Goal: Communication & Community: Answer question/provide support

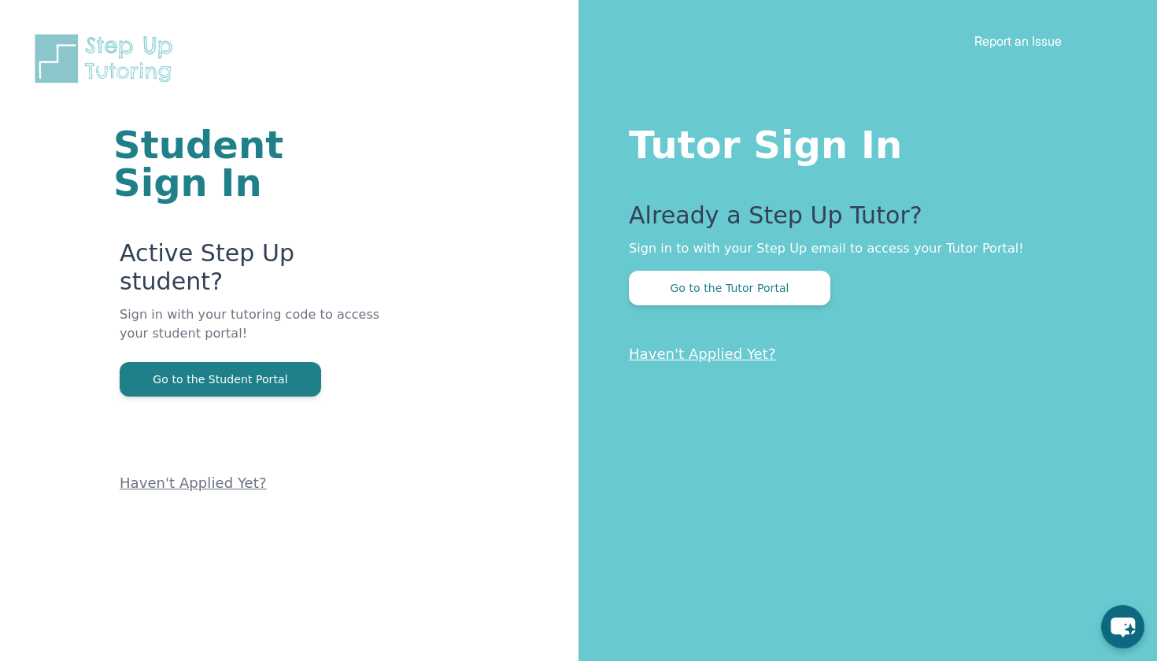
click at [242, 306] on p "Sign in with your tutoring code to access your student portal!" at bounding box center [255, 334] width 270 height 57
click at [231, 362] on button "Go to the Student Portal" at bounding box center [221, 379] width 202 height 35
click at [680, 286] on button "Go to the Tutor Portal" at bounding box center [730, 288] width 202 height 35
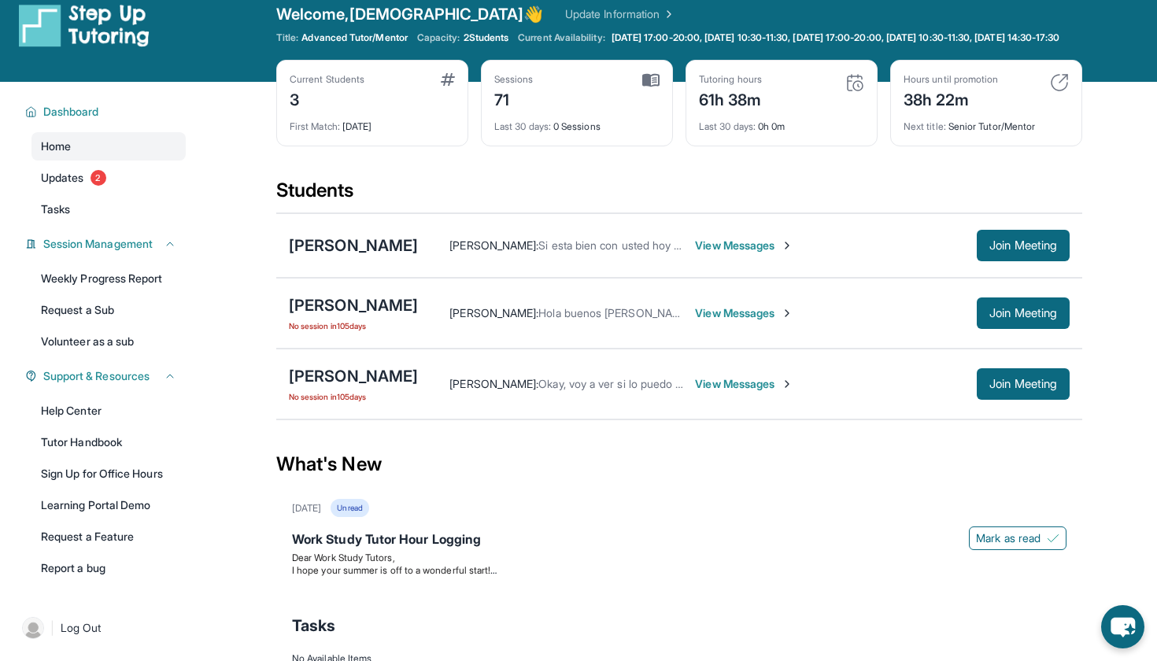
scroll to position [20, 0]
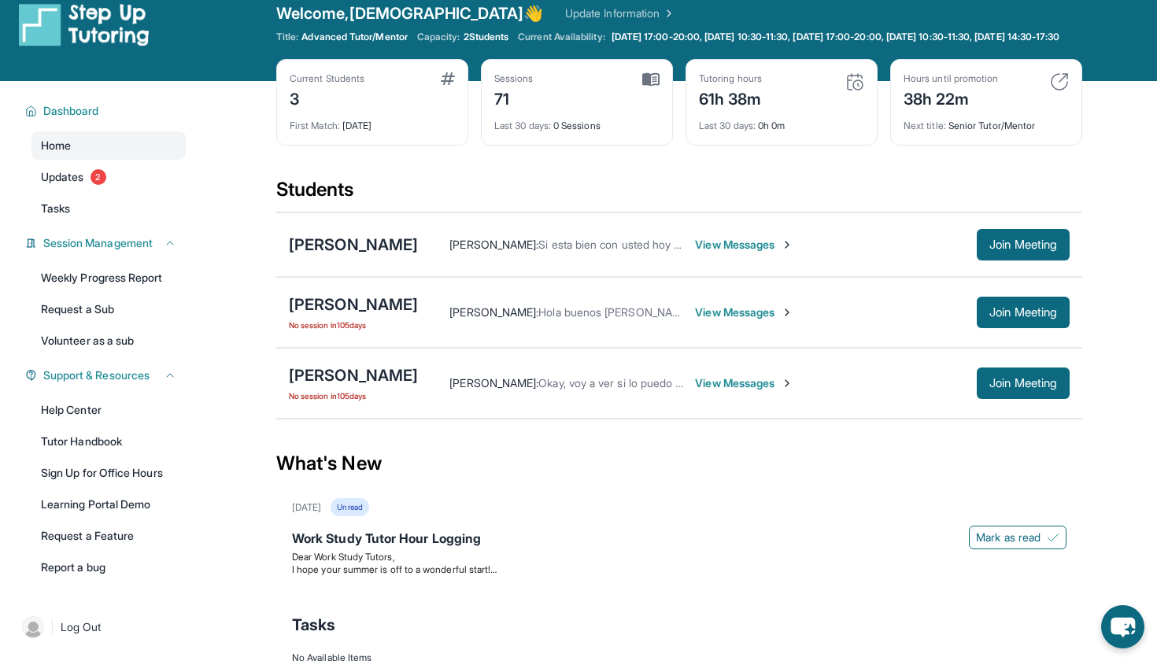
click at [713, 320] on span "View Messages" at bounding box center [744, 313] width 98 height 16
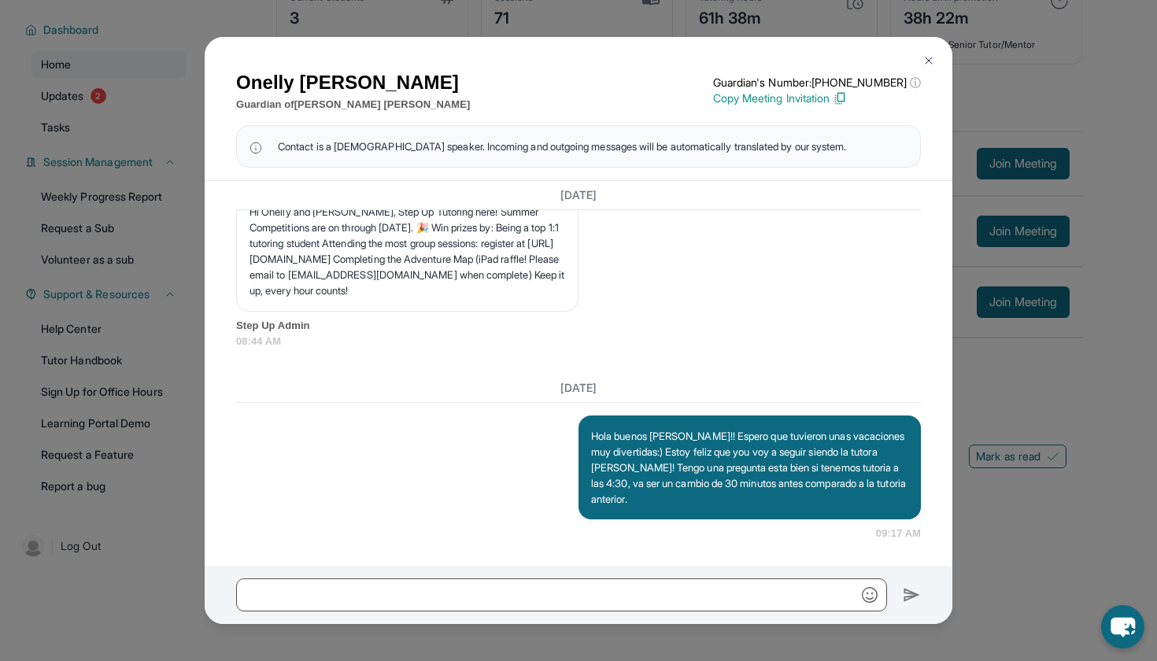
scroll to position [113, 0]
click at [928, 63] on img at bounding box center [929, 60] width 13 height 13
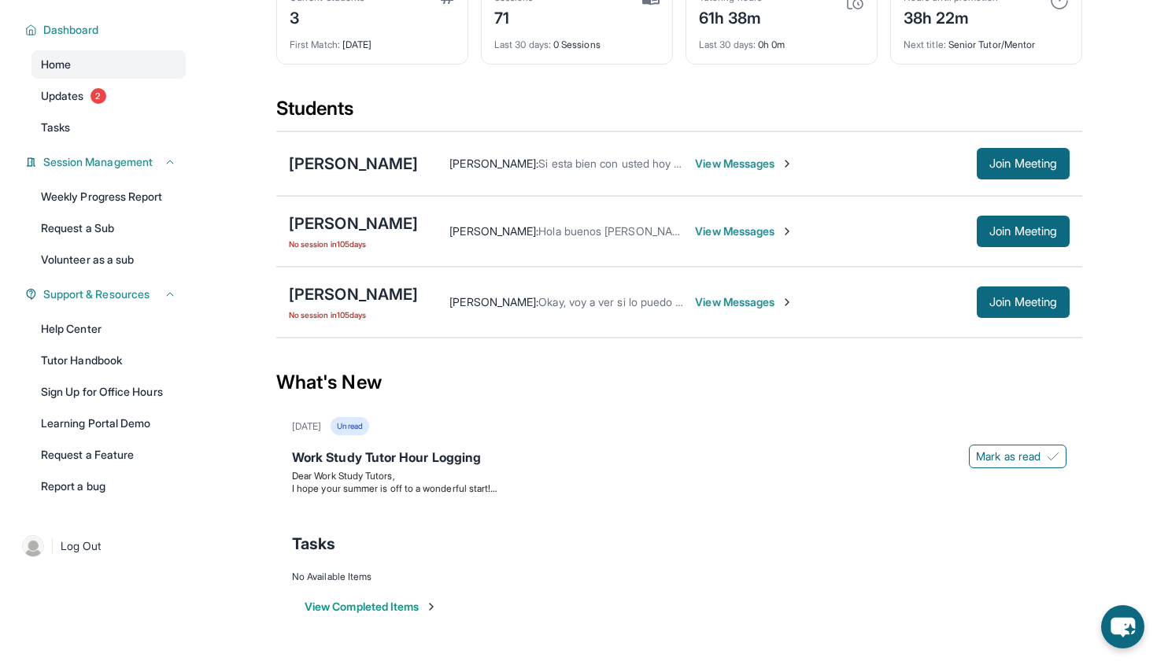
click at [778, 298] on span "View Messages" at bounding box center [744, 302] width 98 height 16
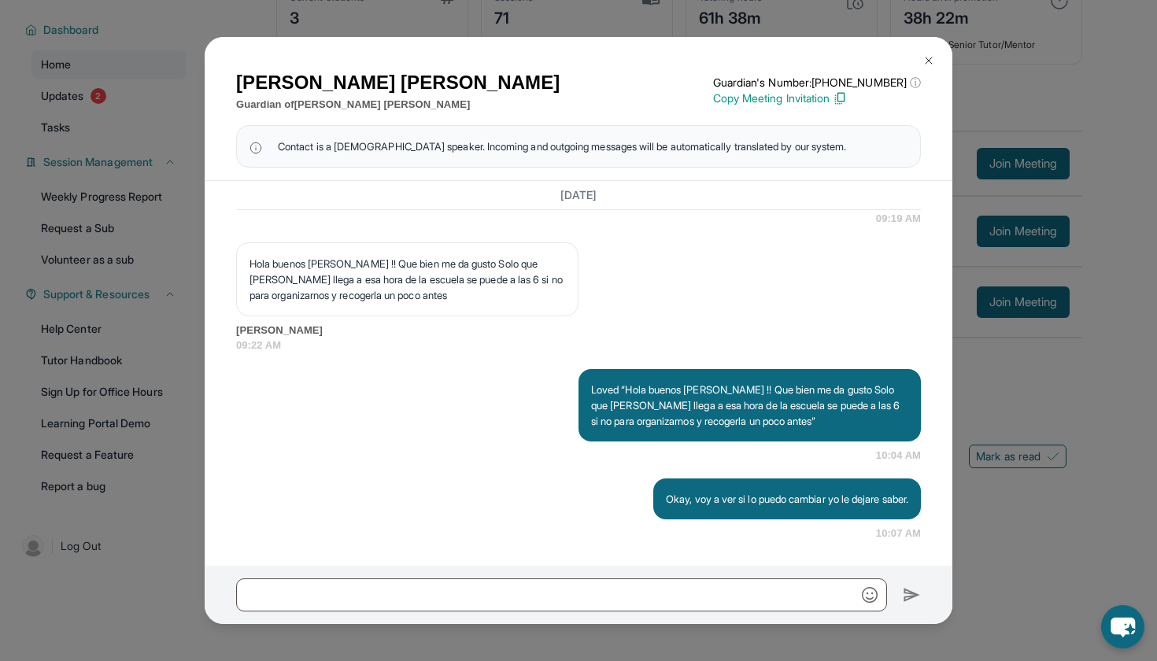
click at [935, 50] on button at bounding box center [928, 60] width 31 height 31
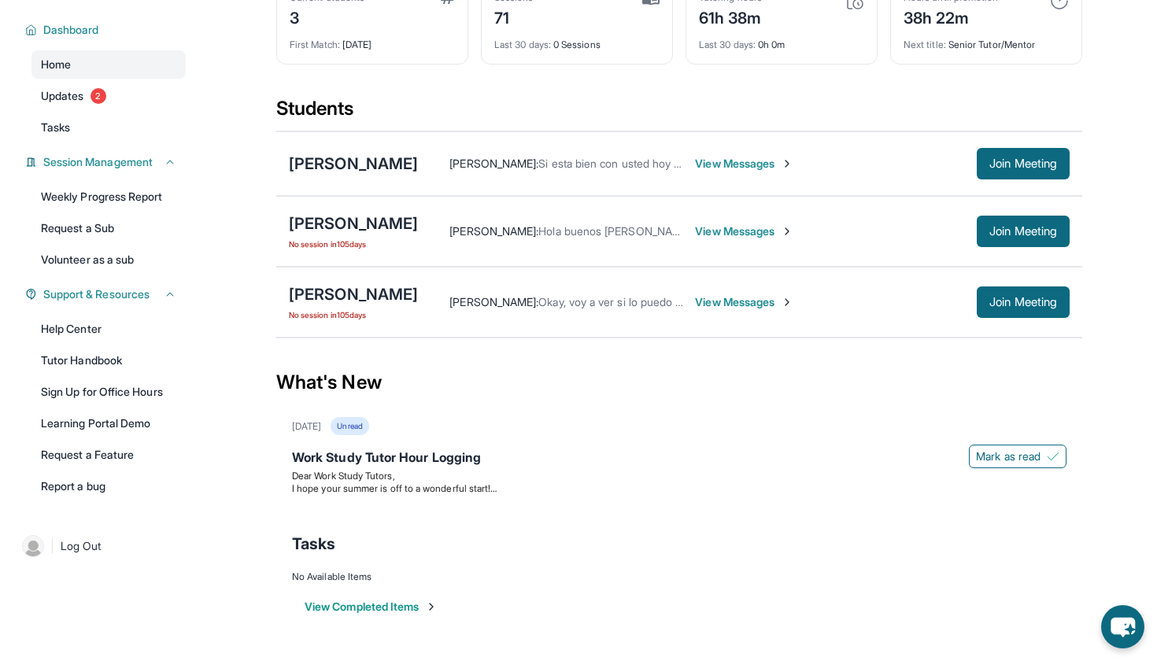
click at [761, 166] on span "View Messages" at bounding box center [744, 164] width 98 height 16
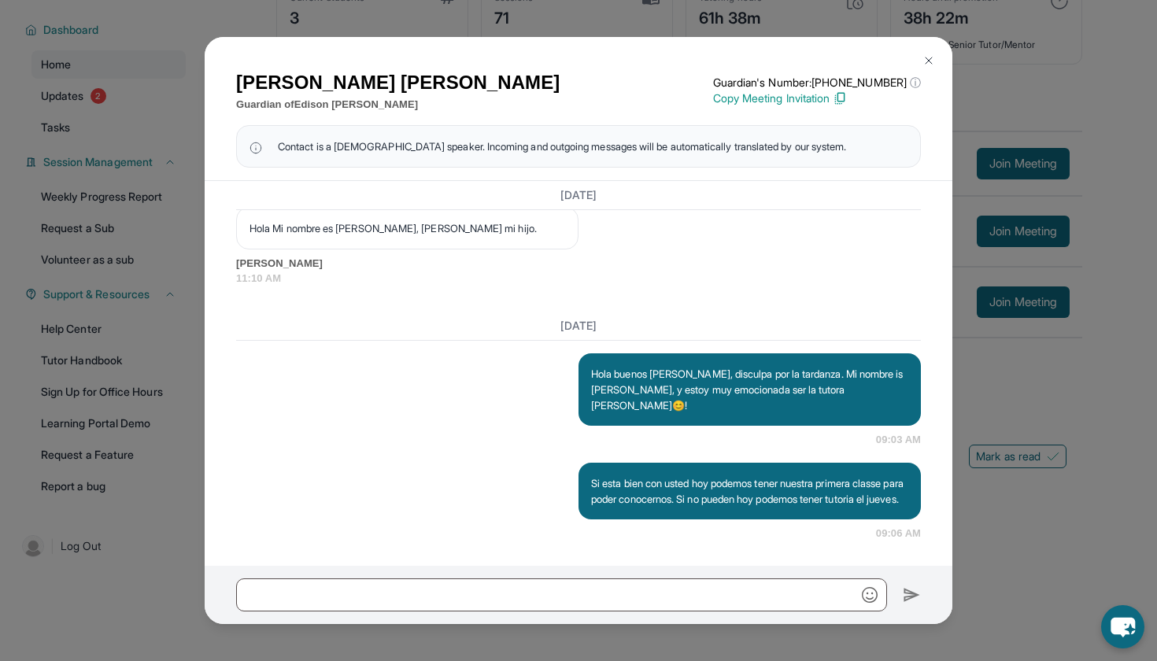
click at [928, 64] on img at bounding box center [929, 60] width 13 height 13
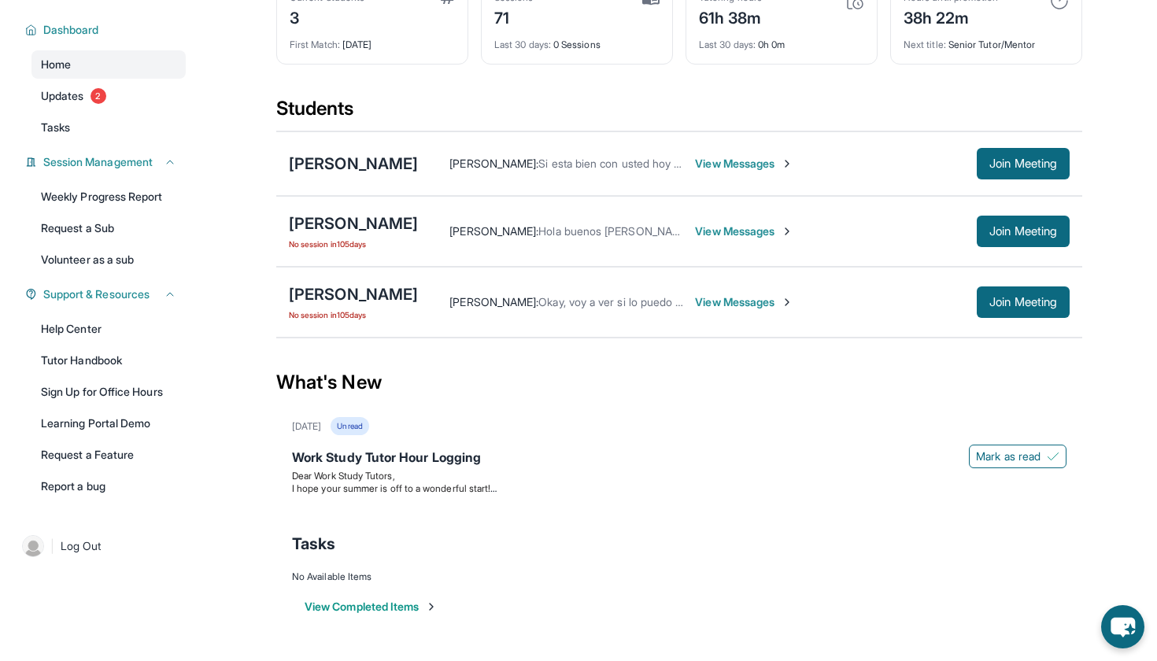
click at [786, 297] on span "View Messages" at bounding box center [744, 302] width 98 height 16
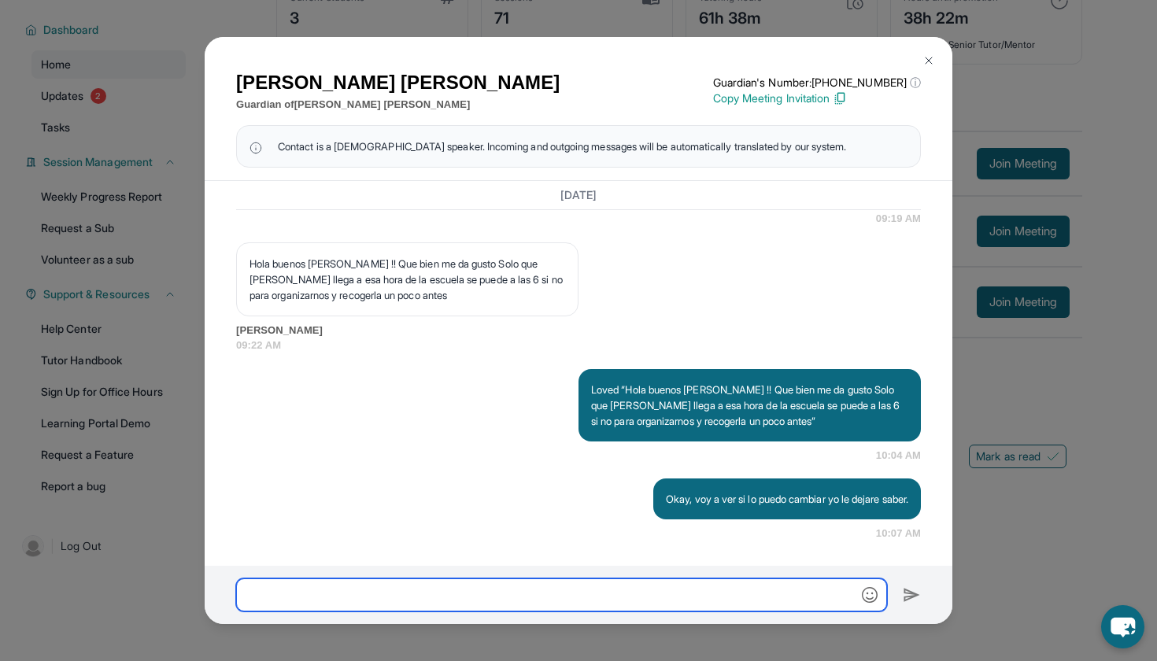
click at [508, 604] on input "text" at bounding box center [561, 595] width 651 height 33
type input "**********"
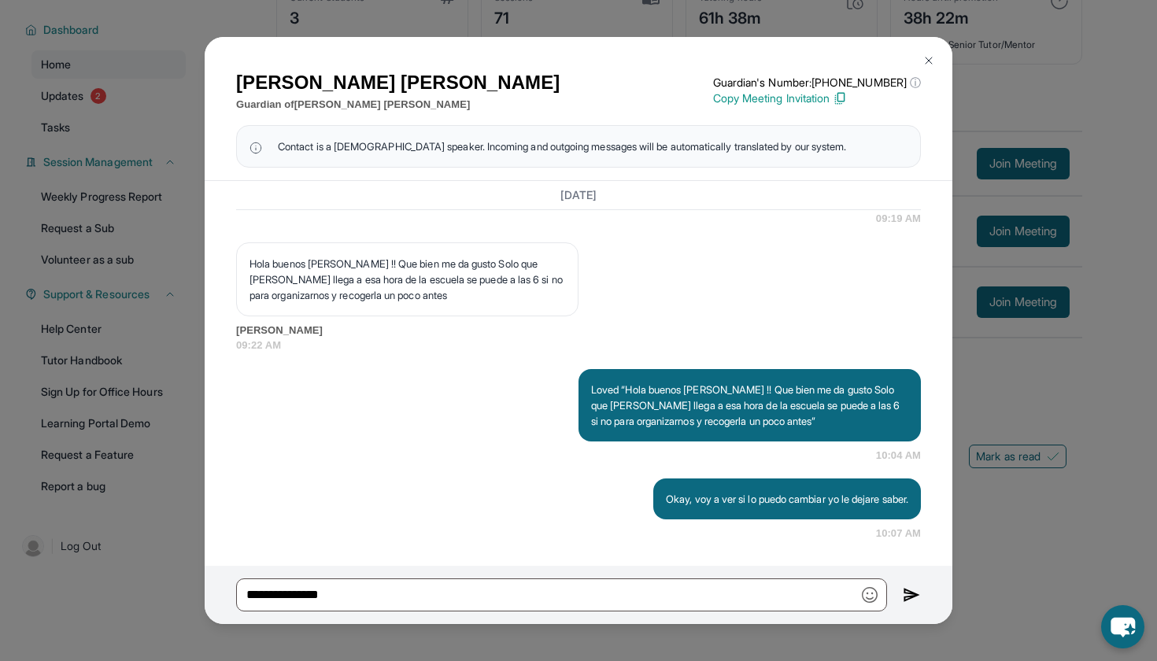
click at [1000, 130] on div "[PERSON_NAME] Guardian of [PERSON_NAME] Guardian's Number: [PHONE_NUMBER] ⓘ Thi…" at bounding box center [578, 330] width 1157 height 661
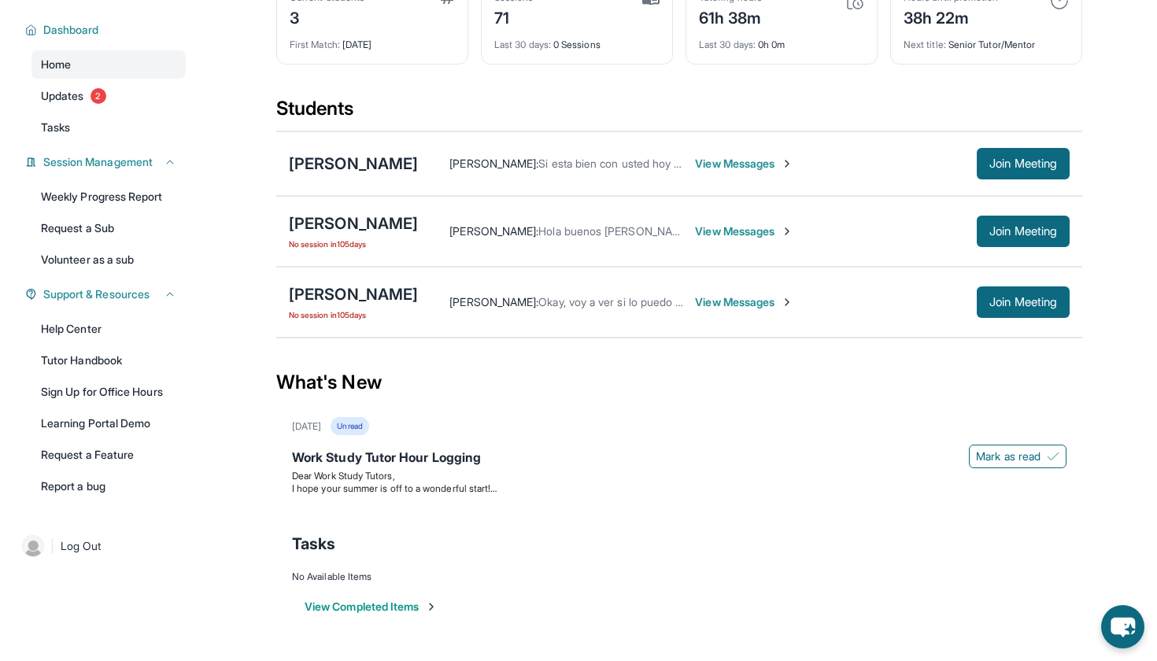
click at [794, 304] on span "View Messages" at bounding box center [744, 302] width 98 height 16
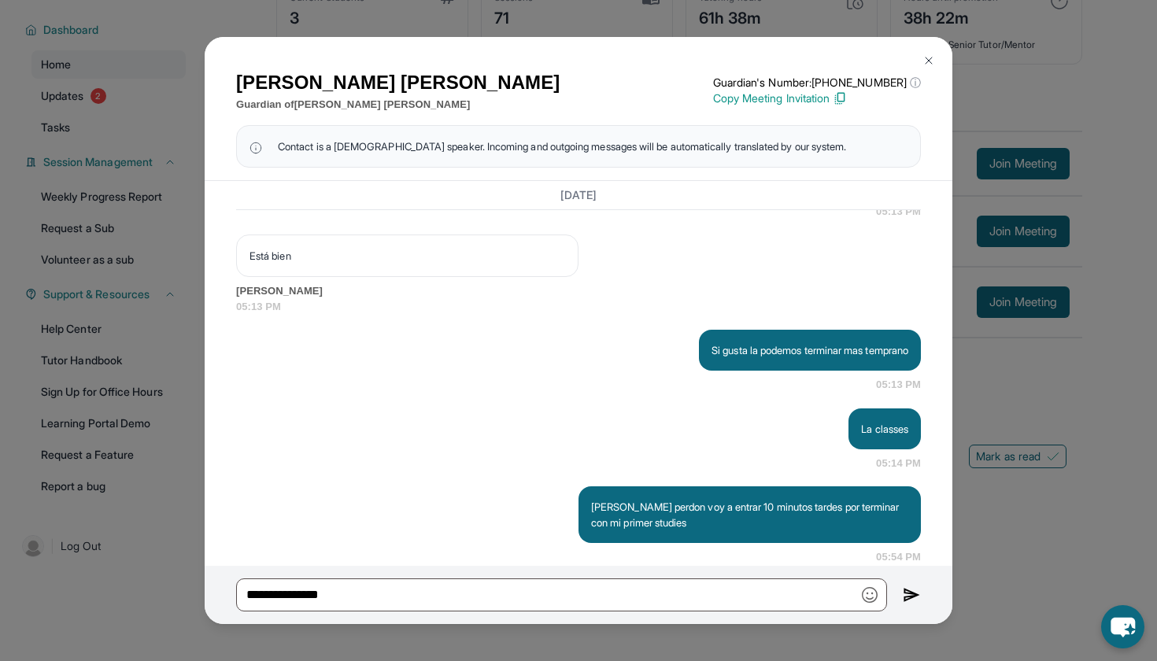
scroll to position [24657, 0]
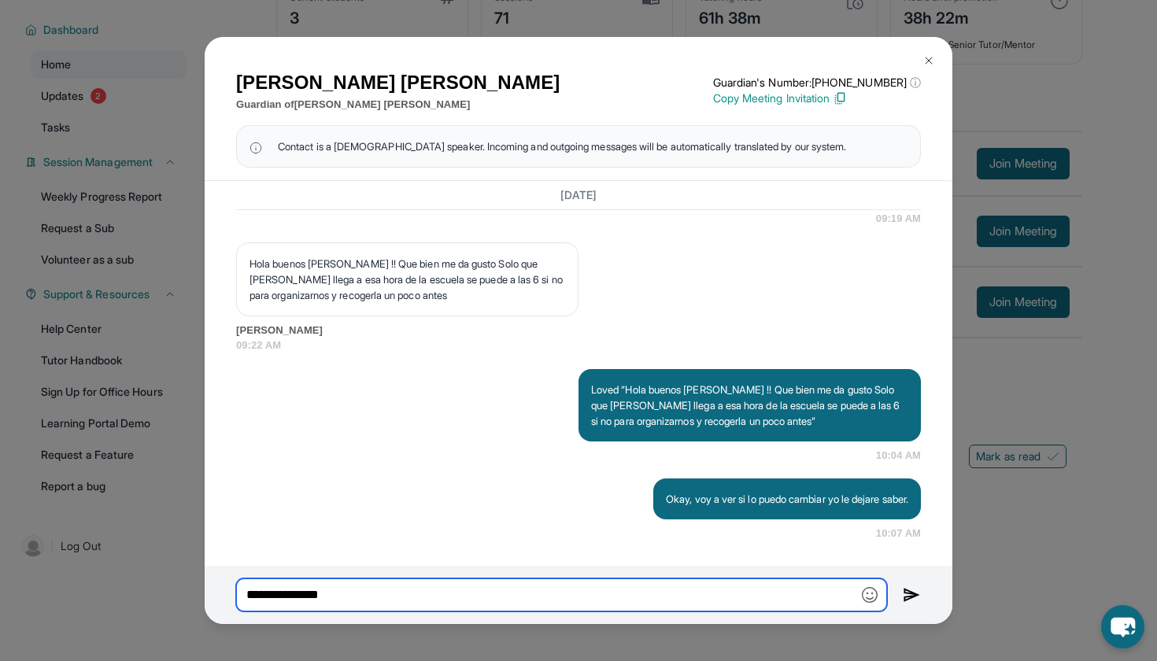
click at [398, 604] on input "**********" at bounding box center [561, 595] width 651 height 33
type input "**********"
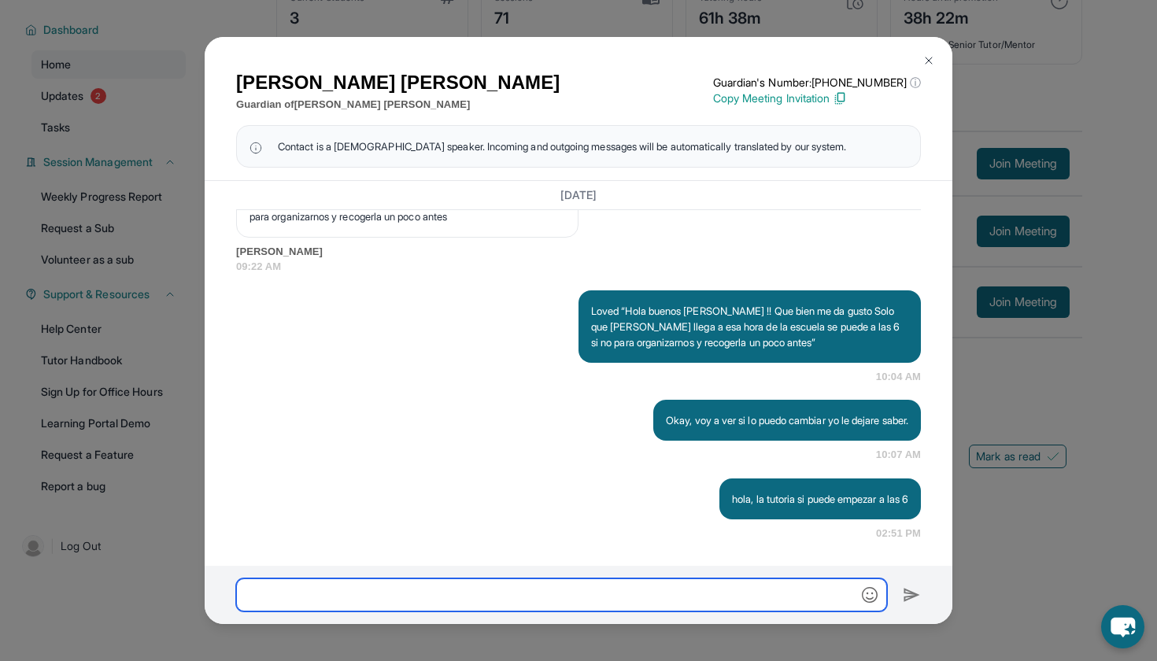
scroll to position [24735, 0]
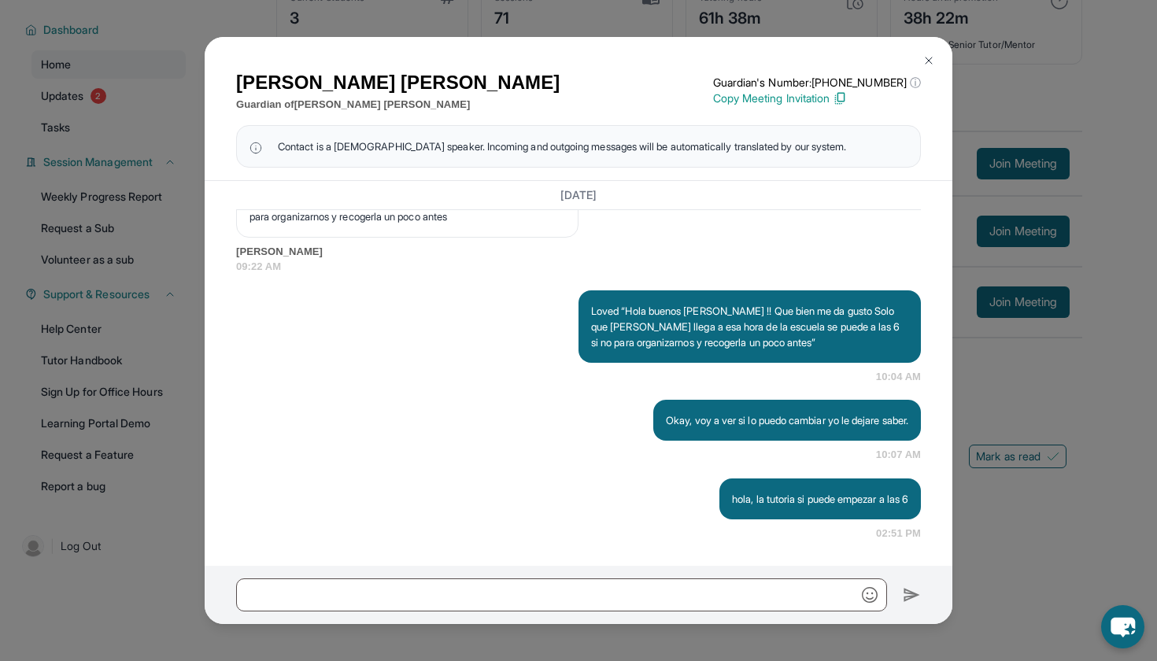
click at [921, 57] on button at bounding box center [928, 60] width 31 height 31
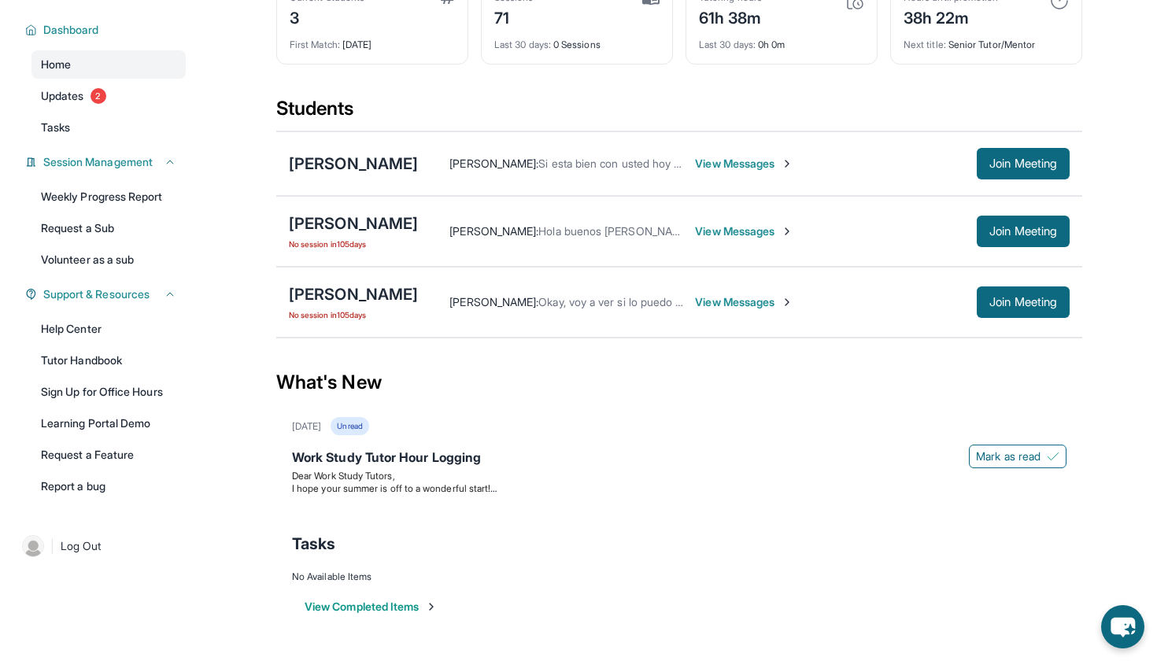
scroll to position [113, 0]
click at [1017, 463] on span "Mark as read" at bounding box center [1008, 457] width 65 height 16
click at [769, 304] on span "View Messages" at bounding box center [744, 302] width 98 height 16
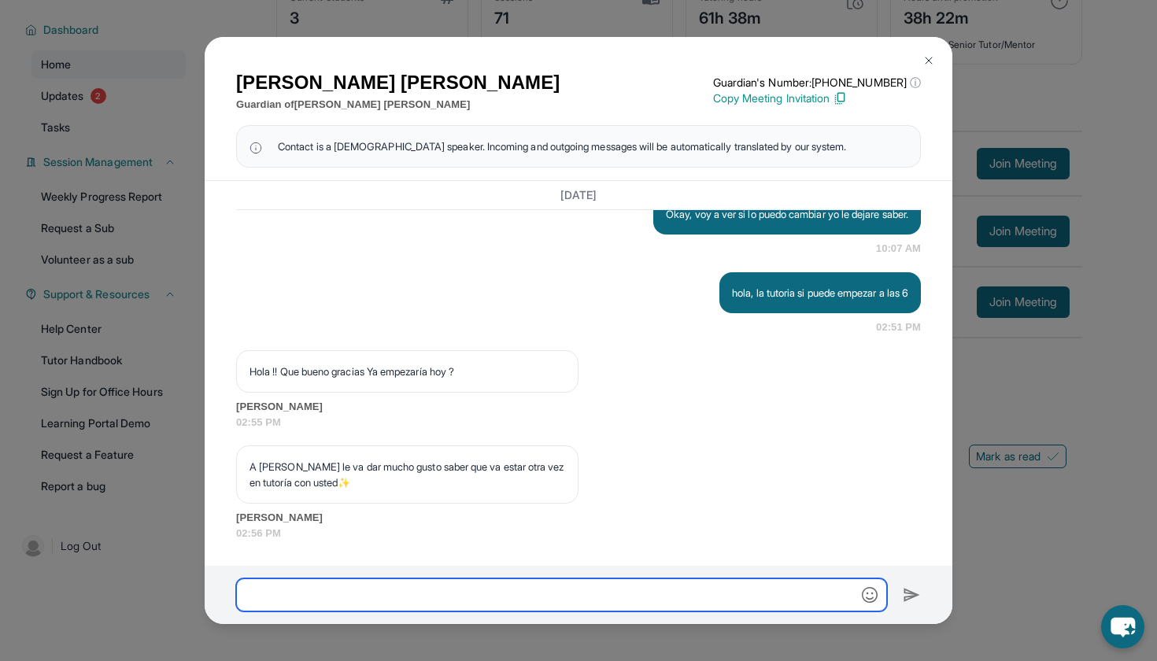
click at [347, 585] on input "text" at bounding box center [561, 595] width 651 height 33
drag, startPoint x: 354, startPoint y: 593, endPoint x: 320, endPoint y: 598, distance: 33.4
click at [315, 597] on input "**********" at bounding box center [561, 595] width 651 height 33
click at [536, 600] on input "**********" at bounding box center [561, 595] width 651 height 33
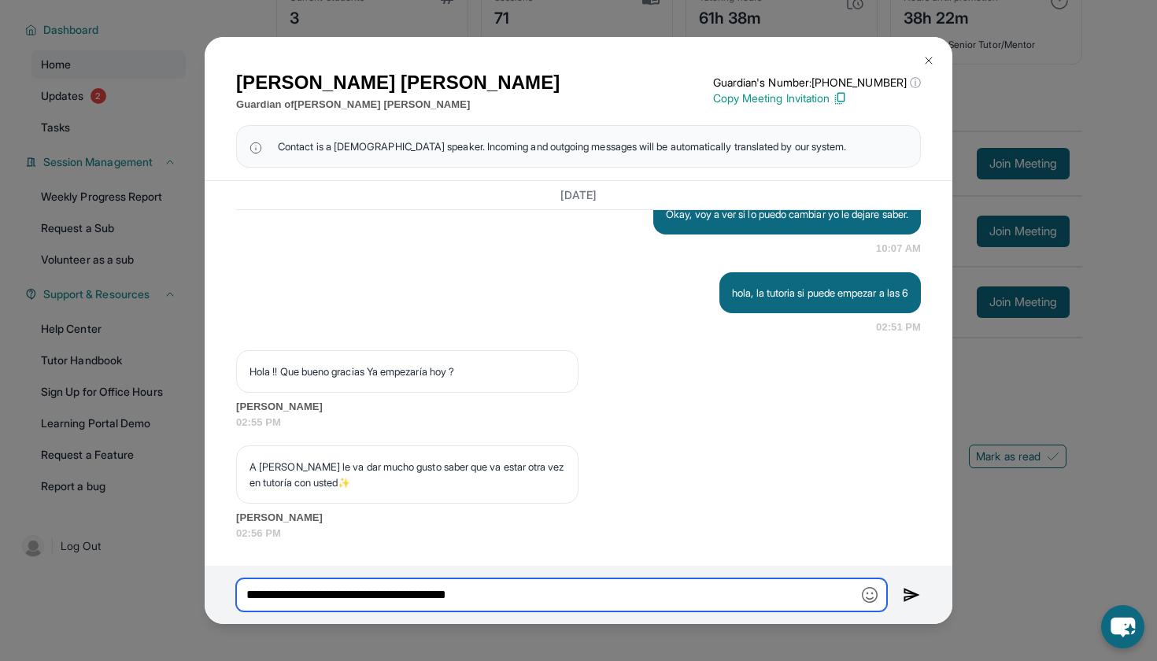
type input "**********"
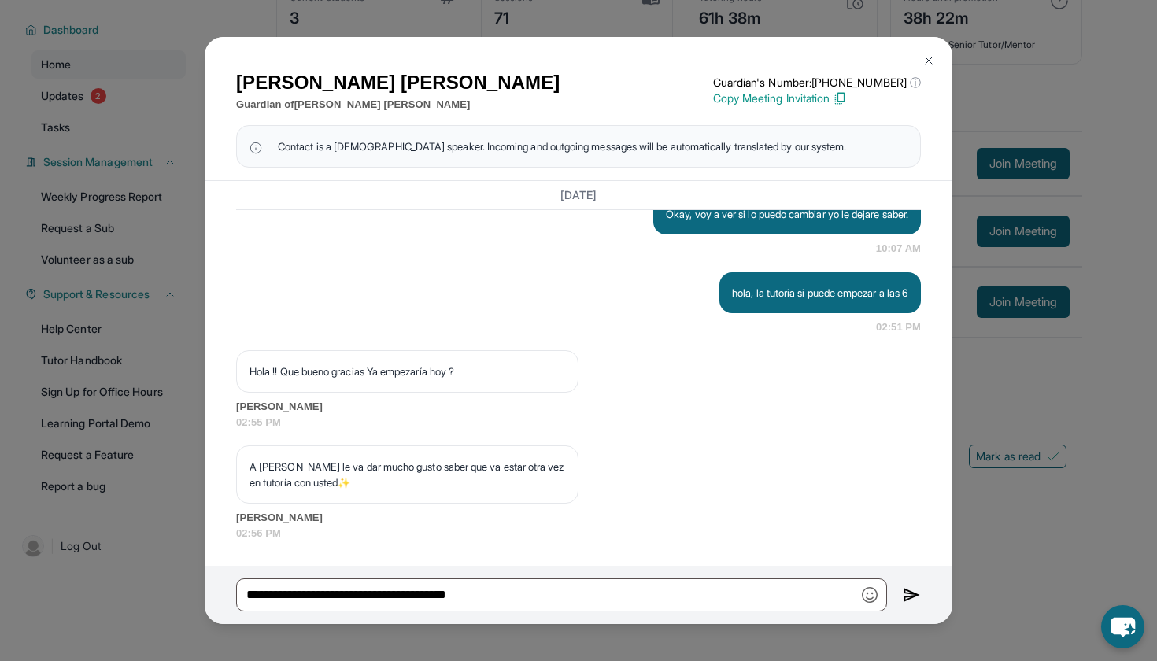
click at [374, 472] on p "A [PERSON_NAME] le va dar mucho gusto saber que va estar otra vez en tutoría co…" at bounding box center [408, 474] width 316 height 31
click at [873, 598] on img "button" at bounding box center [870, 595] width 16 height 16
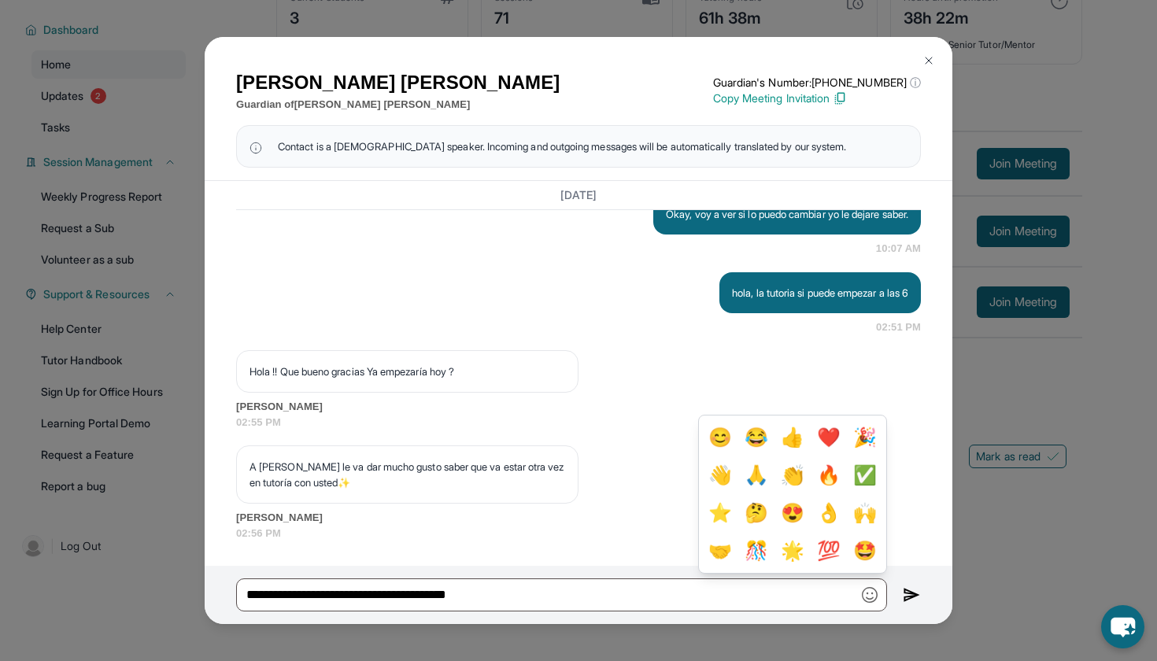
click at [685, 436] on div "[DATE] Hola buenos [PERSON_NAME]!! Espero que tuvieron unas vacaciones muy dive…" at bounding box center [578, 157] width 685 height 767
click at [912, 602] on img at bounding box center [912, 595] width 18 height 19
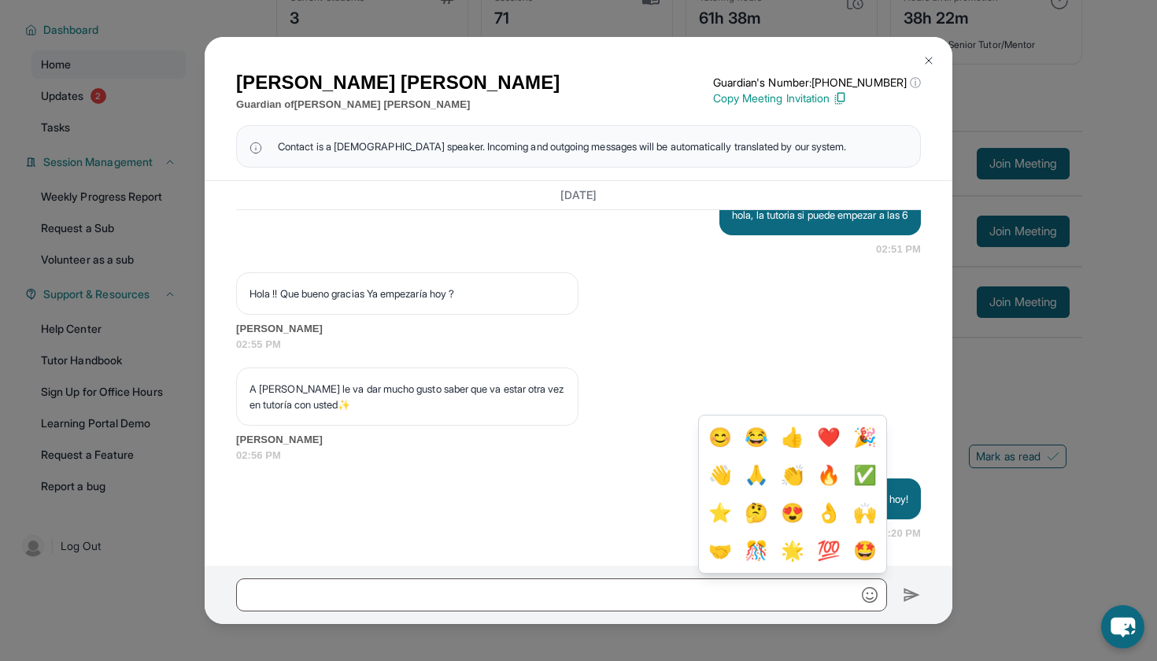
scroll to position [25017, 0]
click at [557, 473] on div "[DATE] Hola buenos [PERSON_NAME]!! Espero que tuvieron unas vacaciones muy dive…" at bounding box center [578, 119] width 685 height 846
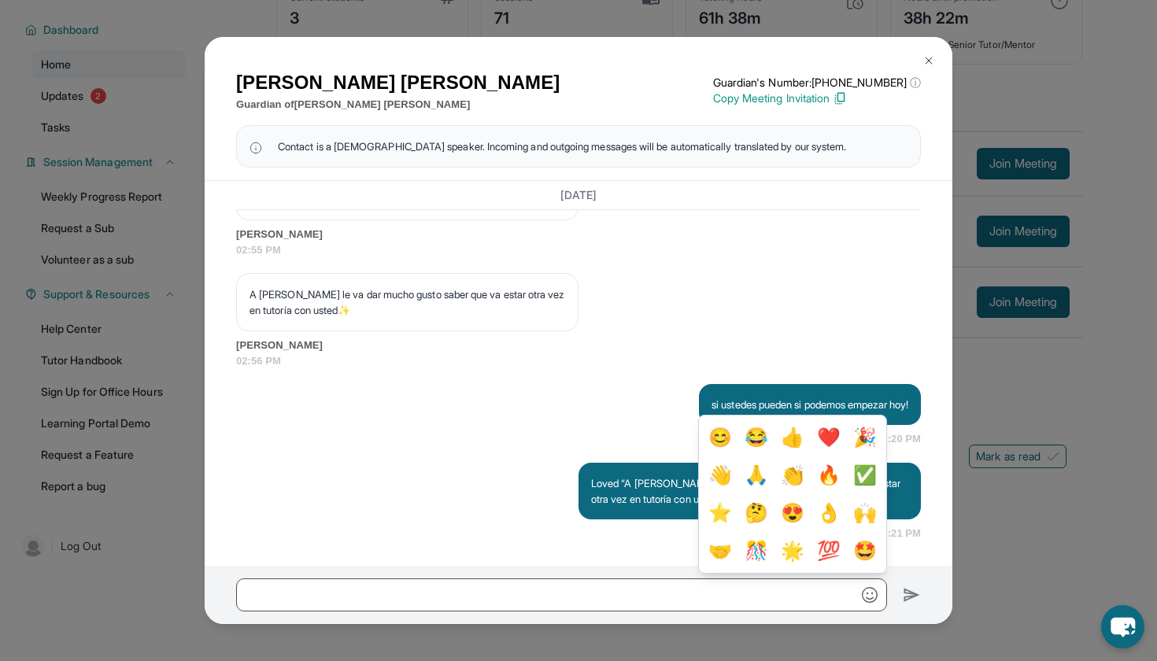
scroll to position [25111, 0]
click at [494, 374] on div "[DATE] Hola buenos [PERSON_NAME]!! Espero que tuvieron unas vacaciones muy dive…" at bounding box center [578, 71] width 685 height 939
click at [928, 64] on img at bounding box center [929, 60] width 13 height 13
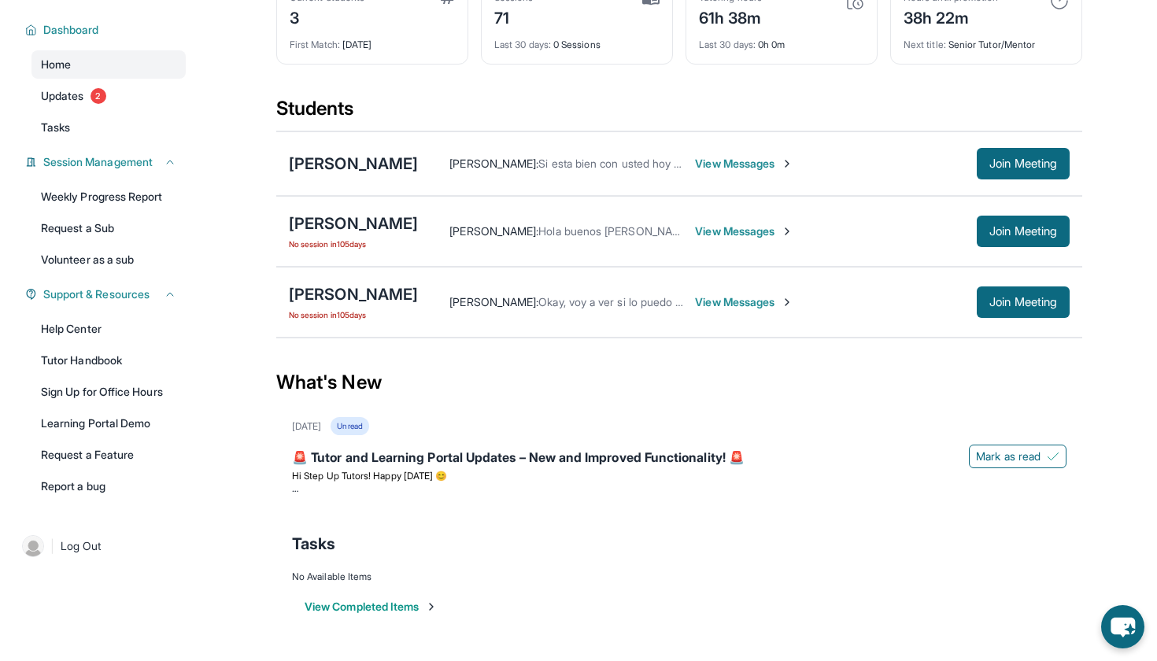
click at [702, 236] on span "View Messages" at bounding box center [744, 232] width 98 height 16
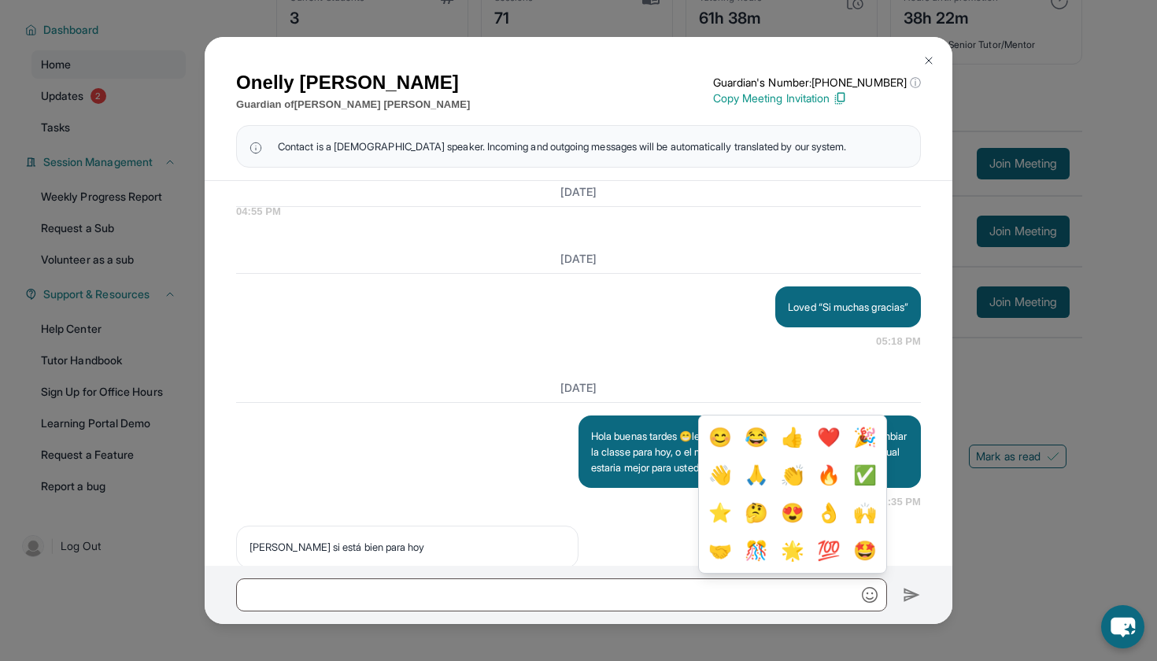
scroll to position [16992, 0]
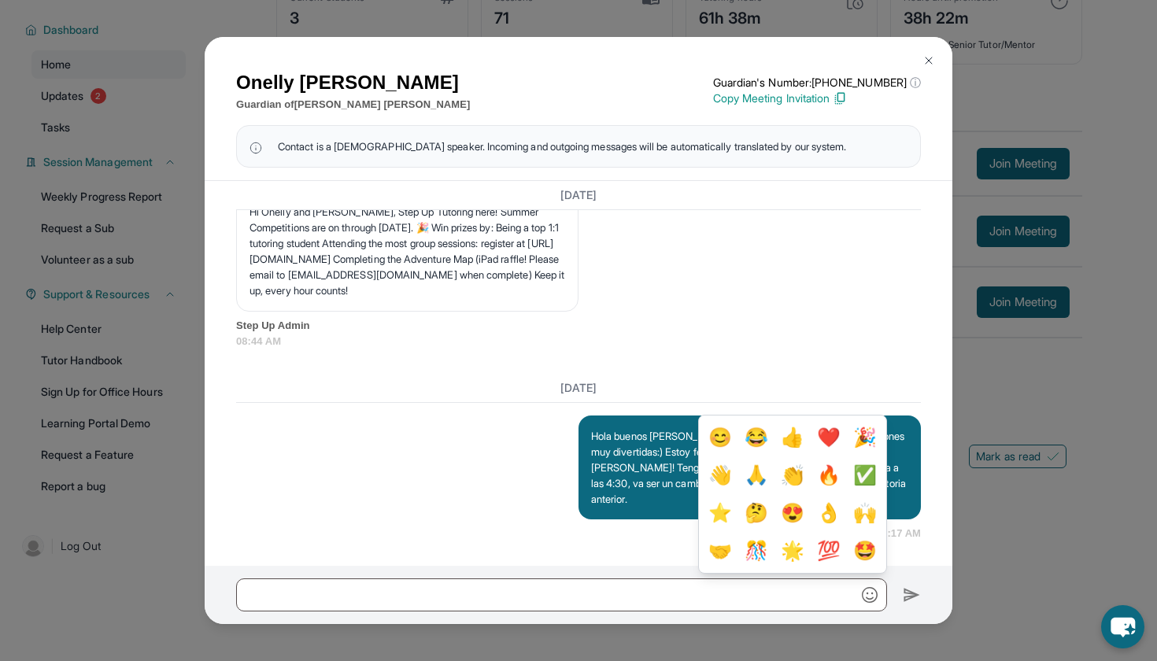
click at [935, 61] on button at bounding box center [928, 60] width 31 height 31
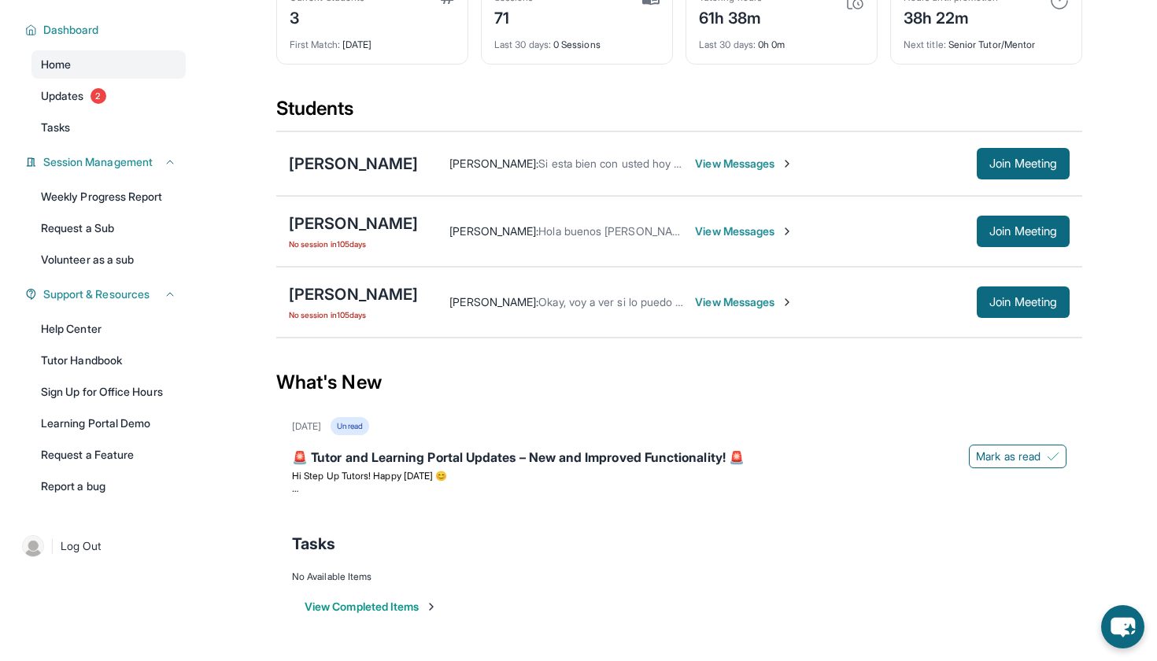
click at [770, 152] on div "[PERSON_NAME] : Si esta bien con usted hoy podemos tener nuestra primera classe…" at bounding box center [744, 163] width 652 height 31
click at [761, 173] on div "[PERSON_NAME] : Si esta bien con usted hoy podemos tener nuestra primera classe…" at bounding box center [744, 163] width 652 height 31
click at [760, 165] on span "View Messages" at bounding box center [744, 164] width 98 height 16
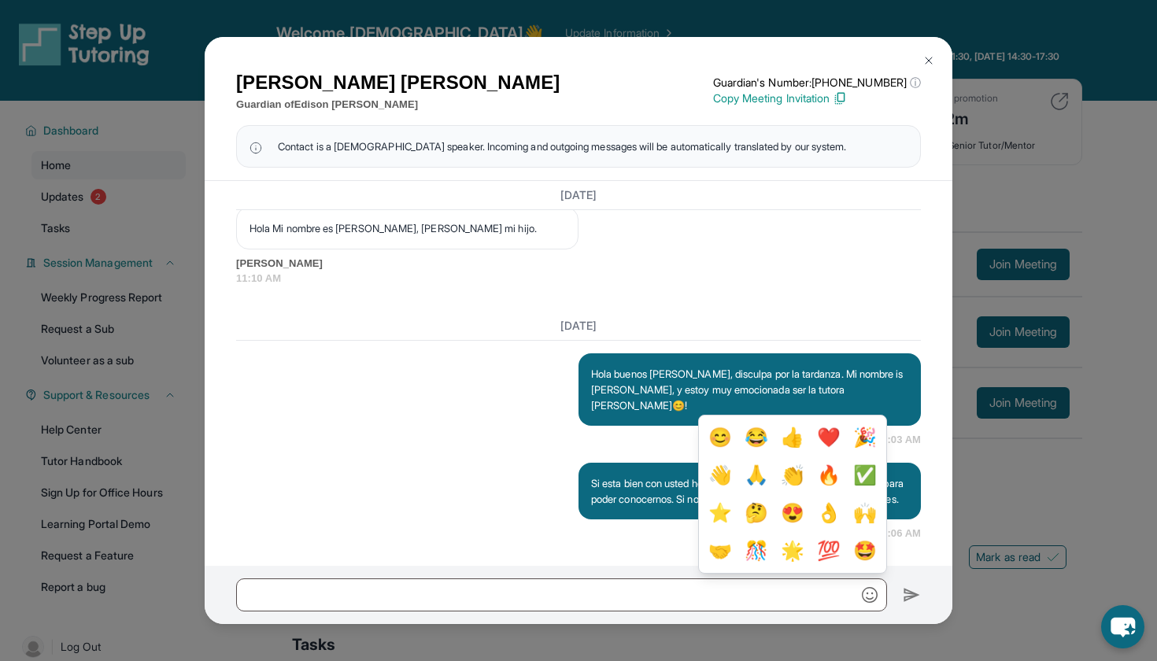
scroll to position [1195, 0]
click at [925, 60] on img at bounding box center [929, 60] width 13 height 13
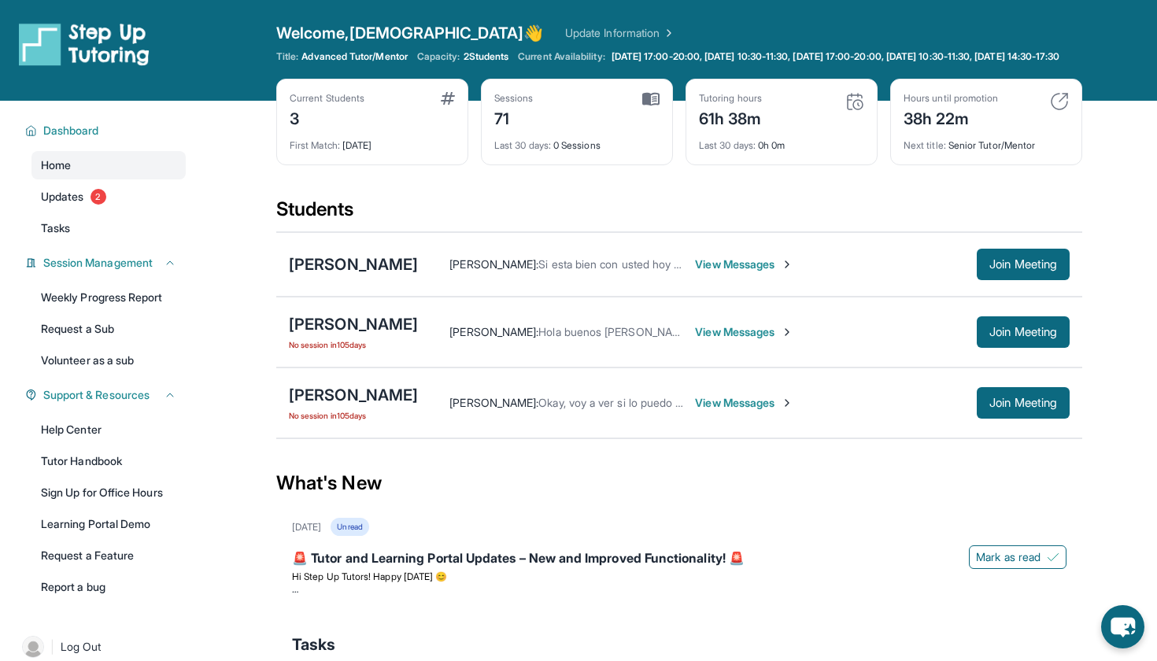
click at [711, 340] on span "View Messages" at bounding box center [744, 332] width 98 height 16
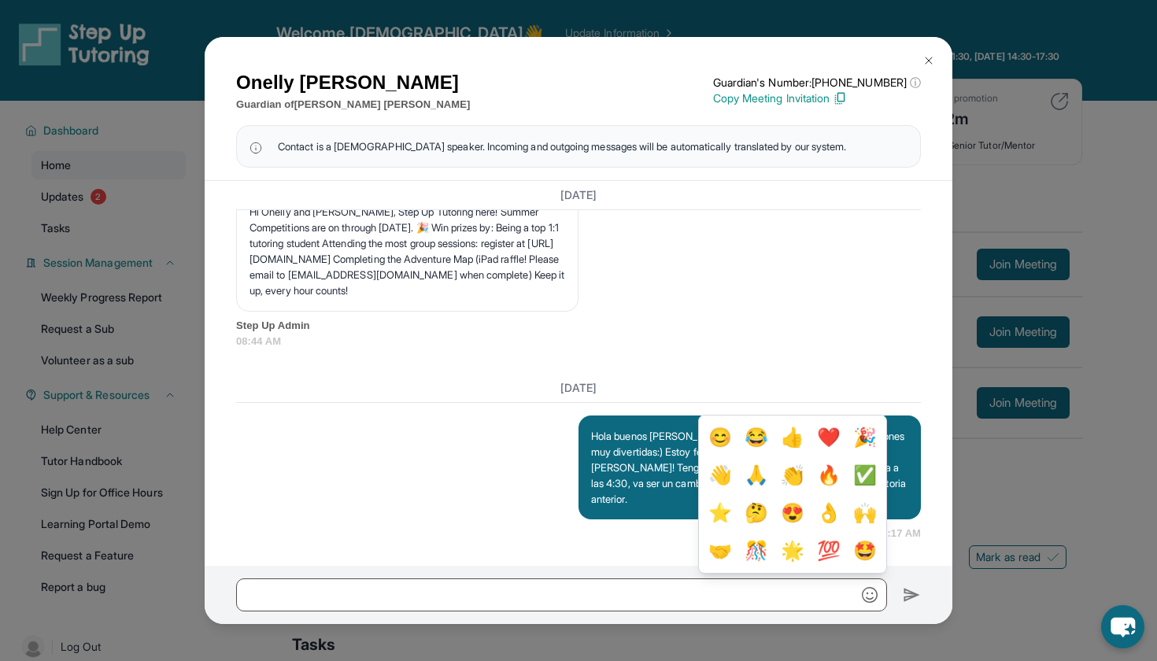
scroll to position [16992, 0]
click at [924, 63] on img at bounding box center [929, 60] width 13 height 13
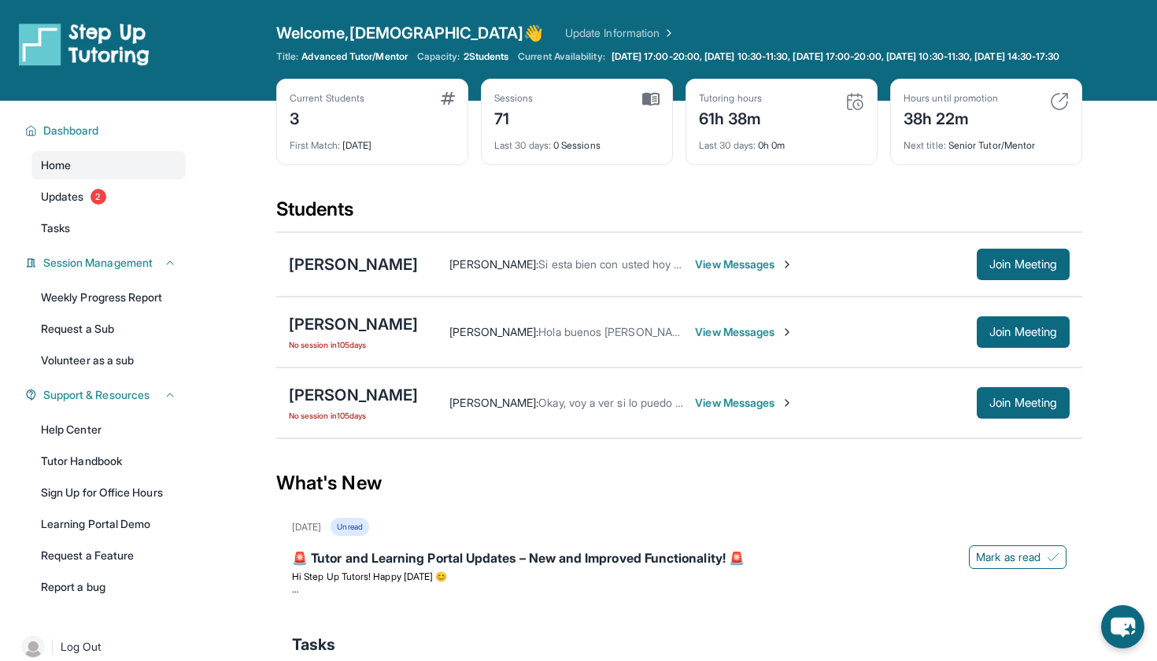
click at [786, 411] on span "View Messages" at bounding box center [744, 403] width 98 height 16
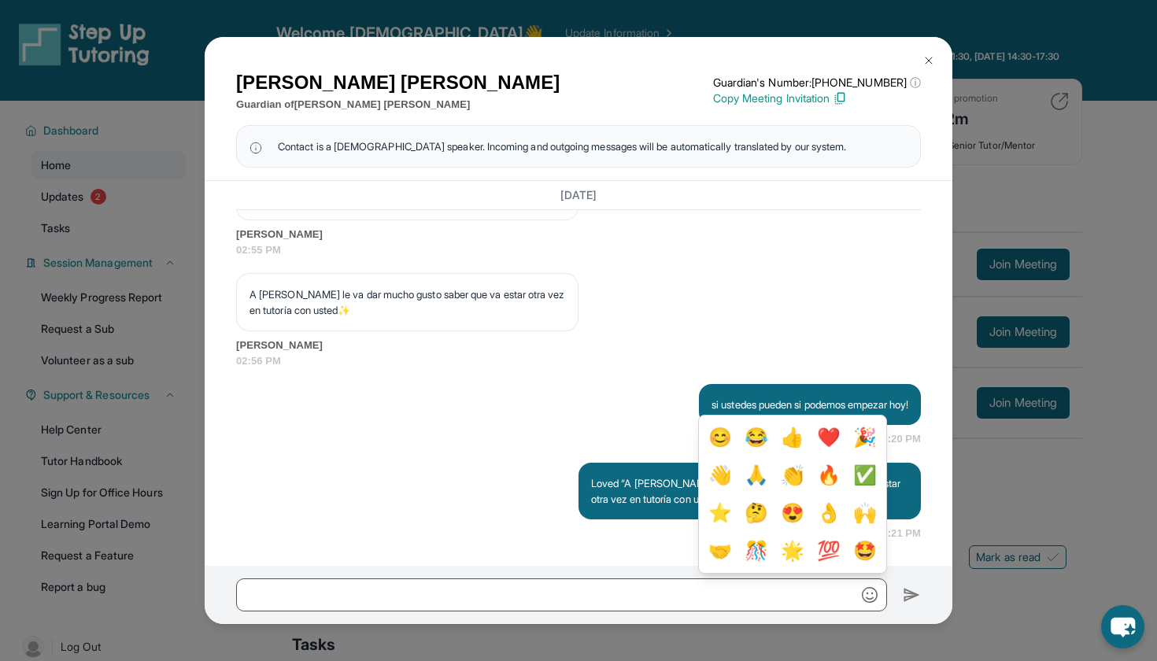
scroll to position [25111, 0]
click at [750, 319] on div "A [PERSON_NAME] le va dar mucho gusto saber que va estar otra vez en tutoría co…" at bounding box center [578, 320] width 685 height 95
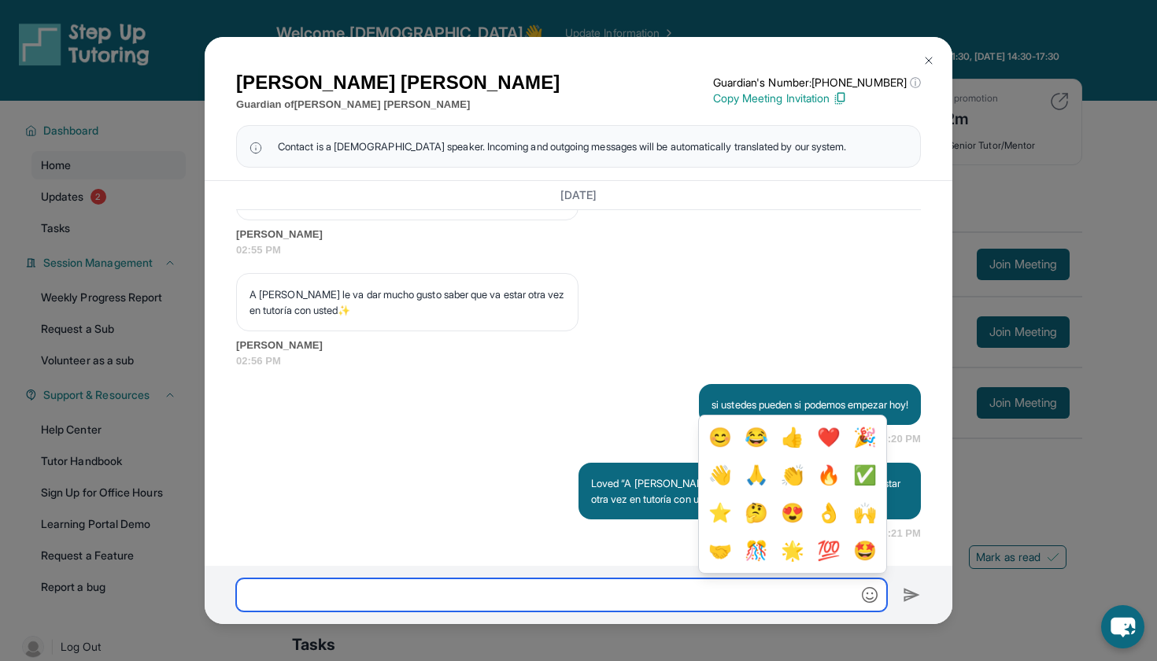
click at [871, 584] on input "text" at bounding box center [561, 595] width 651 height 33
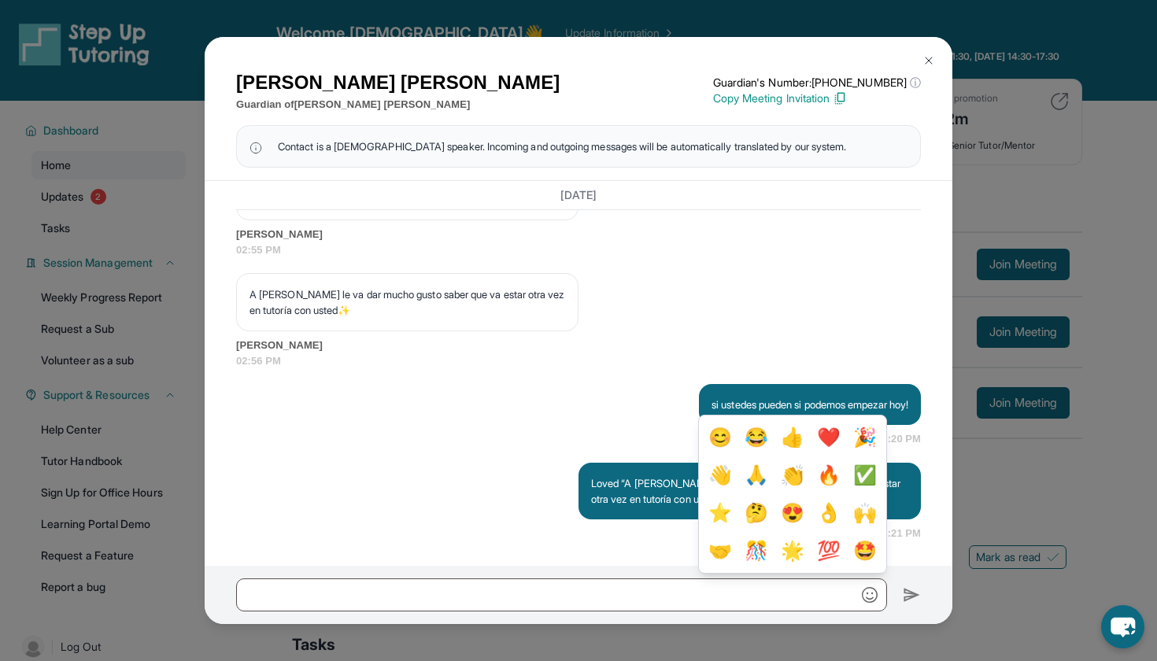
click at [869, 588] on img "button" at bounding box center [870, 595] width 16 height 16
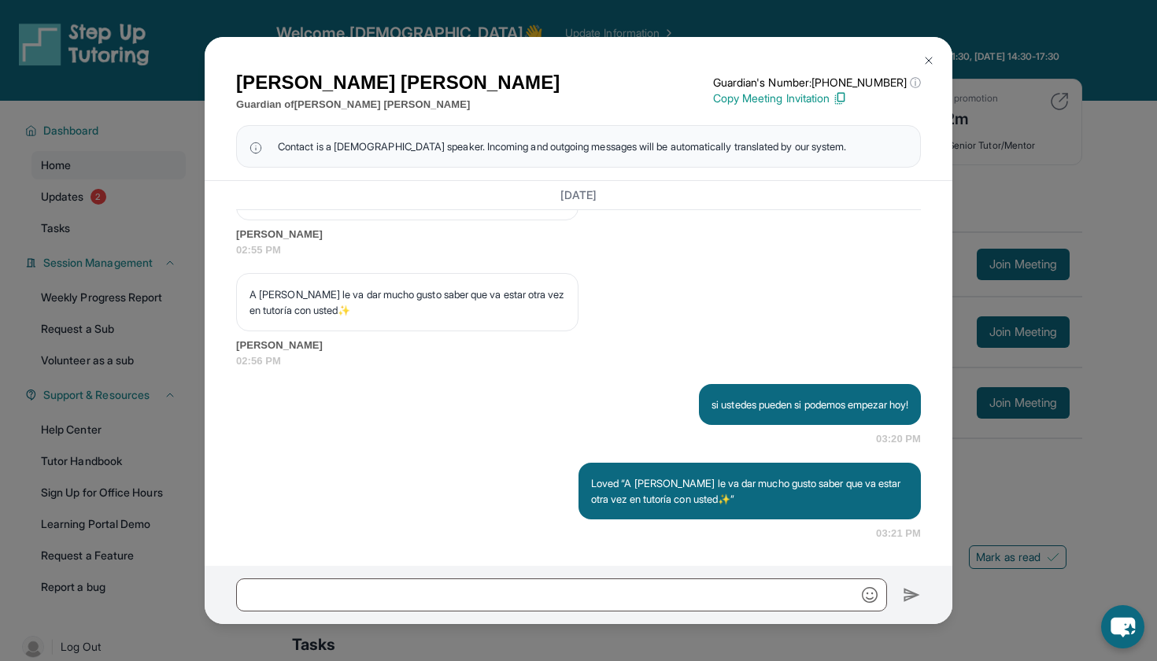
click at [925, 59] on img at bounding box center [929, 60] width 13 height 13
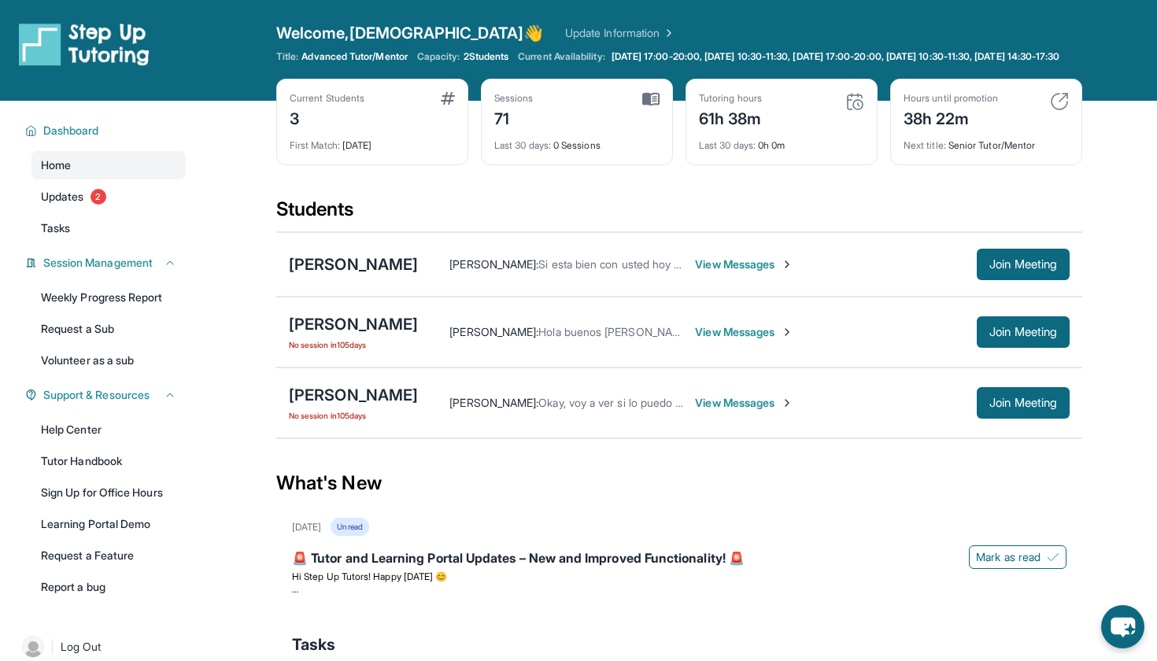
scroll to position [0, 0]
